Goal: Find specific page/section: Find specific page/section

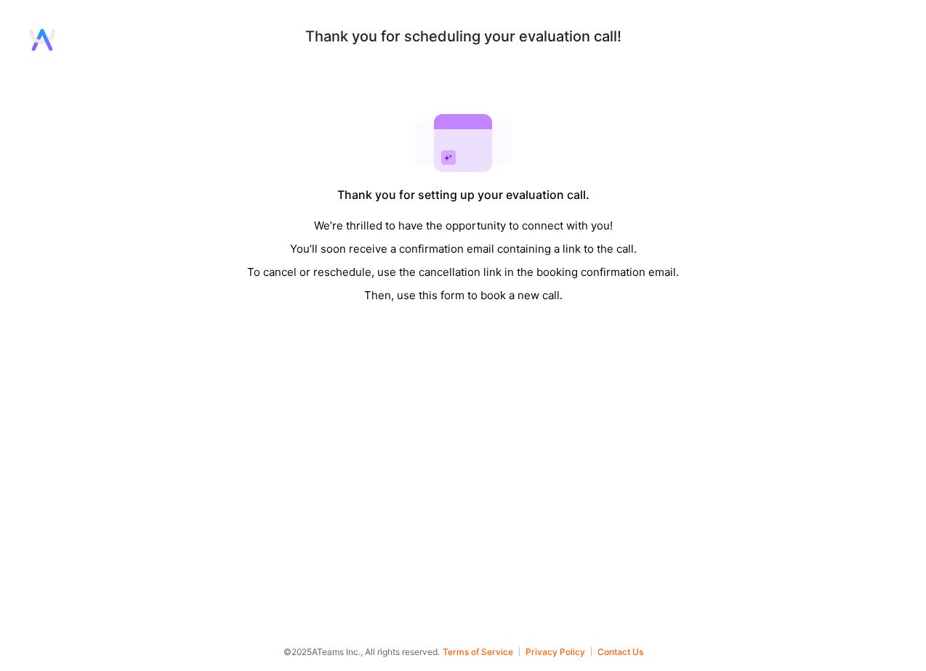
click at [49, 41] on icon at bounding box center [42, 36] width 26 height 15
click at [40, 38] on icon at bounding box center [38, 40] width 12 height 22
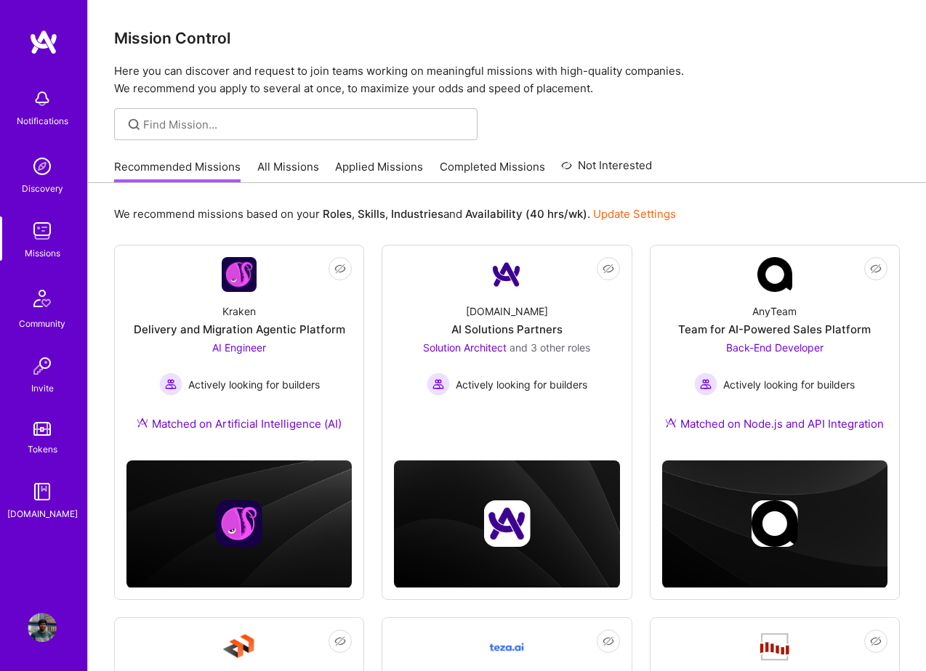
click at [506, 166] on link "Completed Missions" at bounding box center [492, 171] width 105 height 24
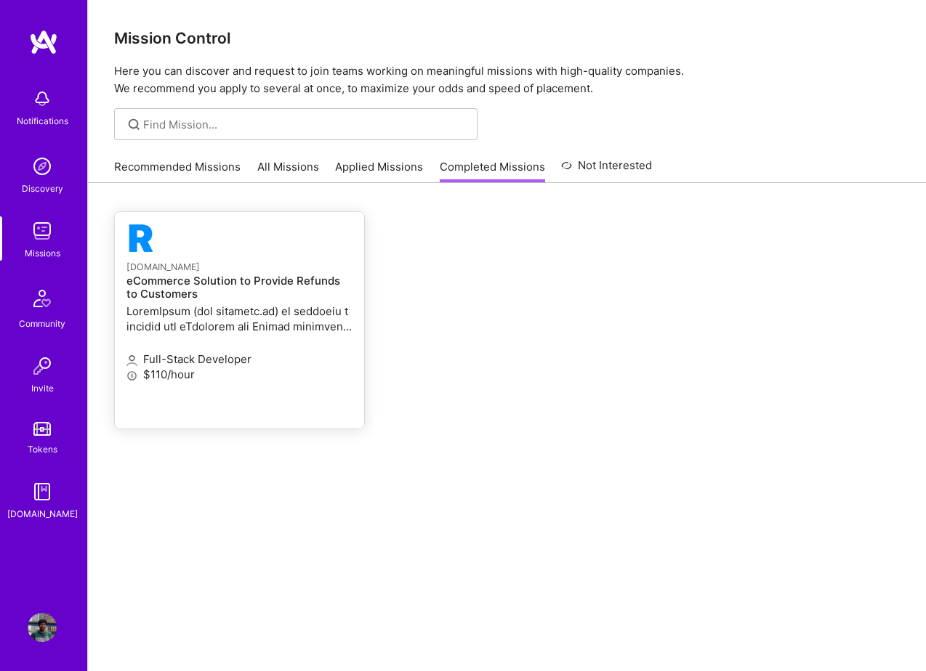
click at [266, 329] on p at bounding box center [239, 319] width 226 height 31
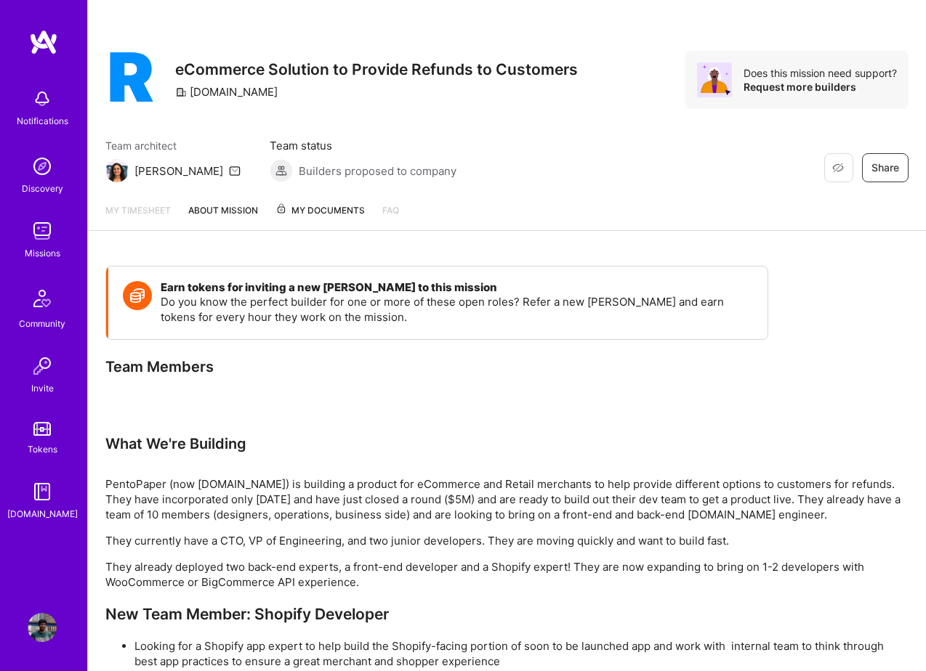
click at [236, 206] on link "About Mission" at bounding box center [223, 217] width 70 height 28
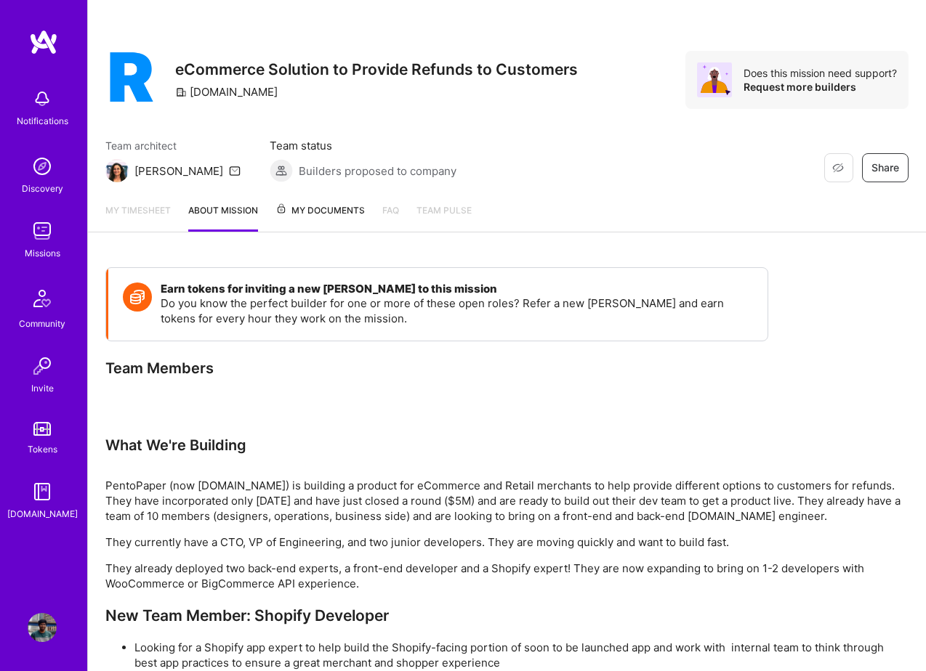
click at [310, 211] on span "My Documents" at bounding box center [319, 211] width 89 height 16
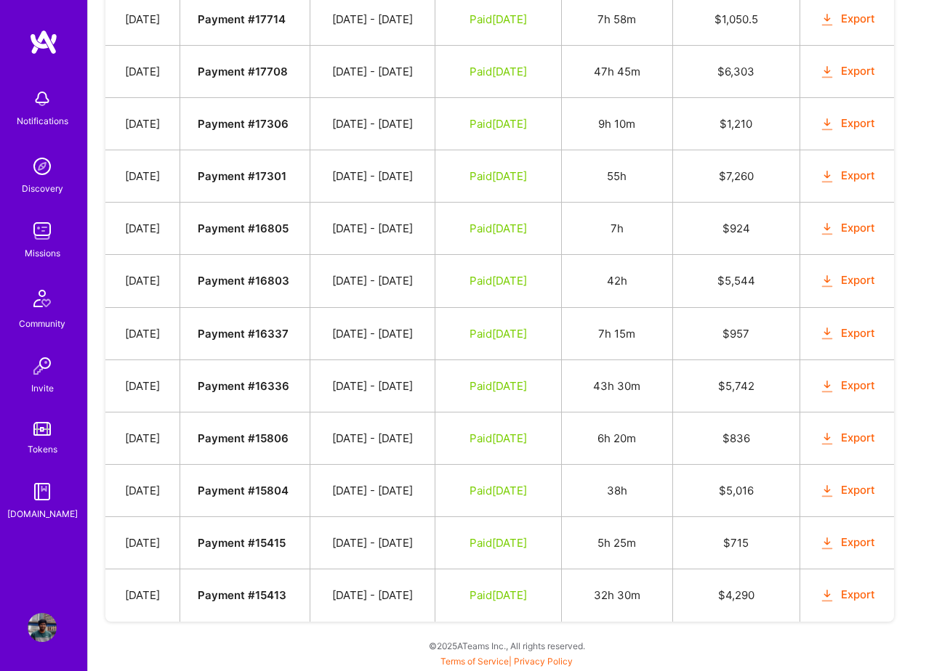
scroll to position [1085, 0]
